Goal: Task Accomplishment & Management: Manage account settings

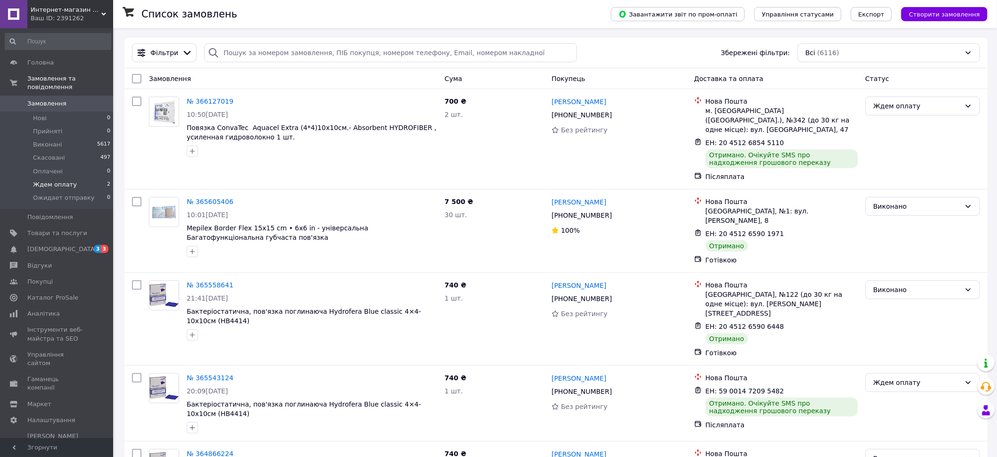
click at [55, 182] on span "Ждем оплату" at bounding box center [55, 185] width 44 height 8
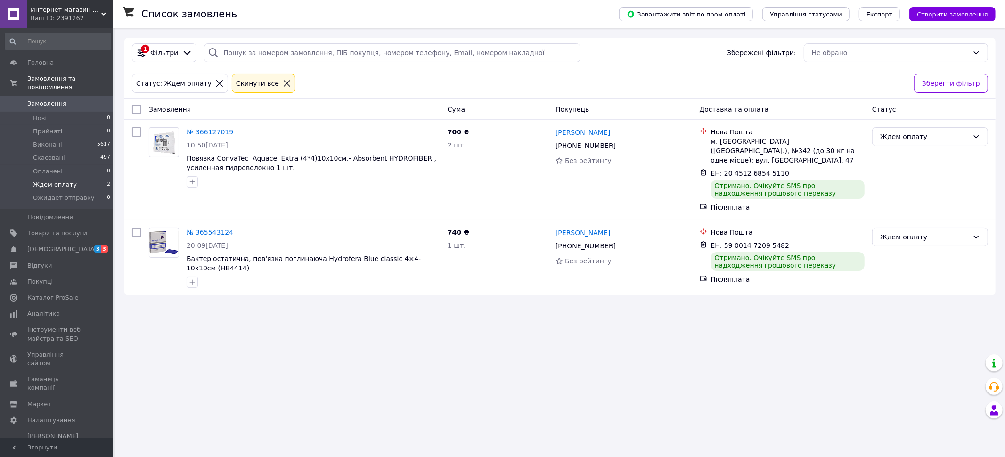
click at [284, 83] on icon at bounding box center [287, 83] width 7 height 7
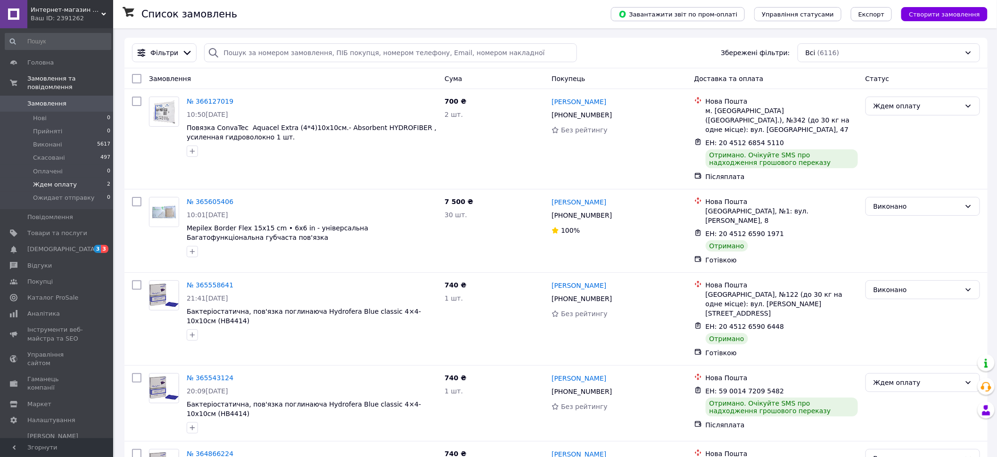
click at [32, 184] on li "Ждем оплату 2" at bounding box center [58, 184] width 116 height 13
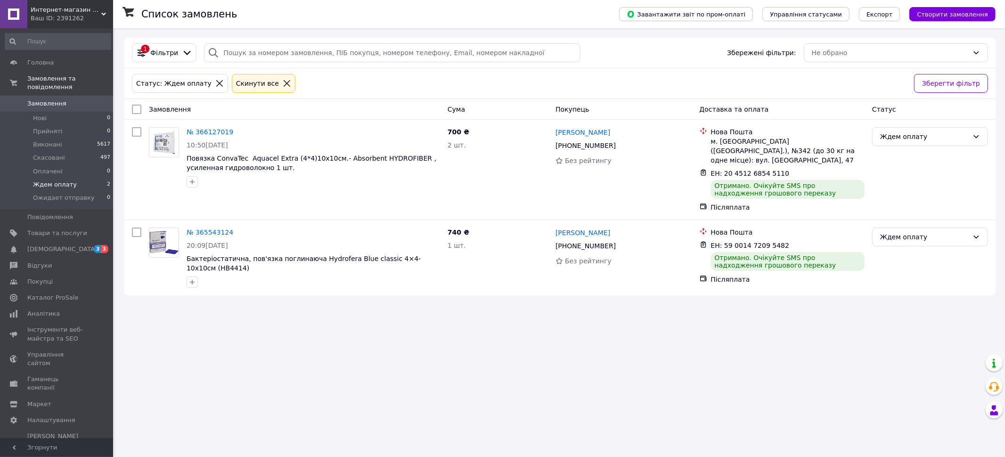
click at [283, 84] on icon at bounding box center [287, 83] width 8 height 8
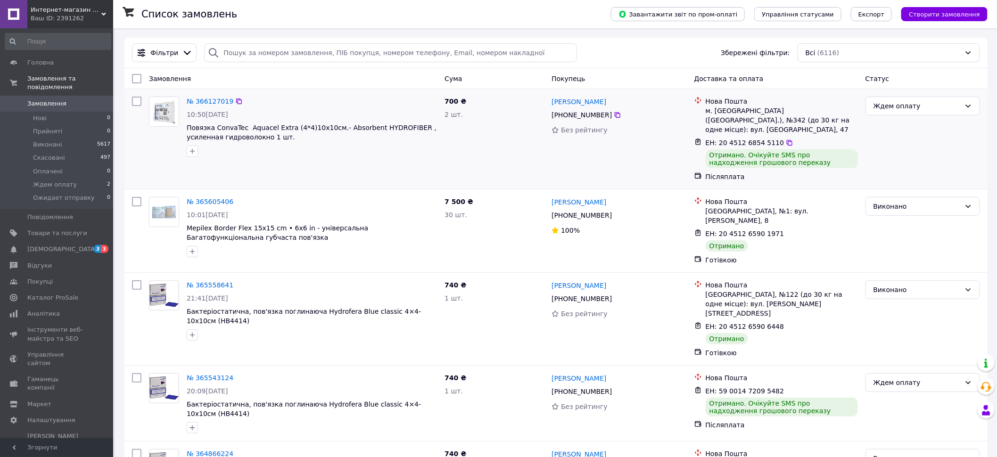
drag, startPoint x: 507, startPoint y: 107, endPoint x: 505, endPoint y: 112, distance: 5.1
